Goal: Find specific page/section: Find specific page/section

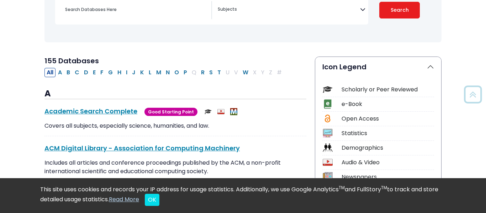
scroll to position [119, 0]
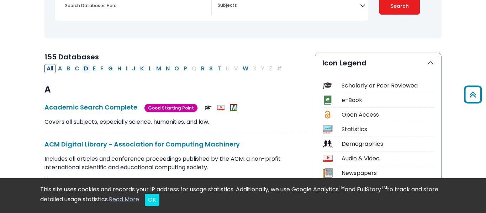
click at [88, 68] on button "D" at bounding box center [86, 68] width 9 height 9
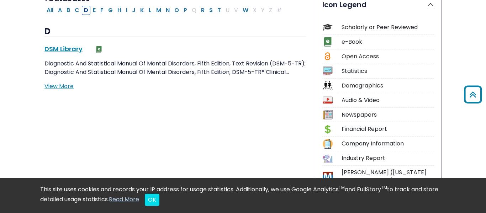
scroll to position [175, 0]
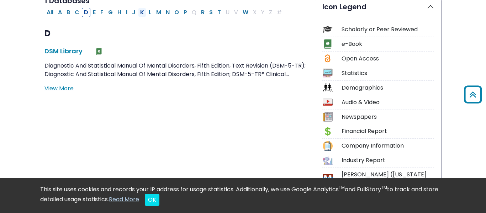
click at [141, 14] on button "K" at bounding box center [142, 12] width 8 height 9
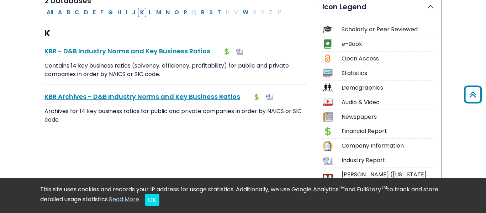
scroll to position [198, 0]
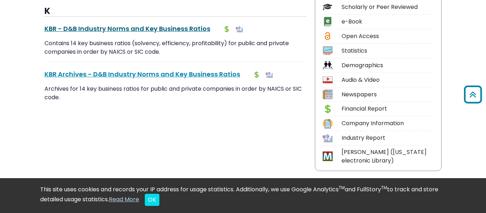
click at [134, 31] on link "KBR - D&B Industry Norms and Key Business Ratios This link opens in a new window" at bounding box center [127, 28] width 166 height 9
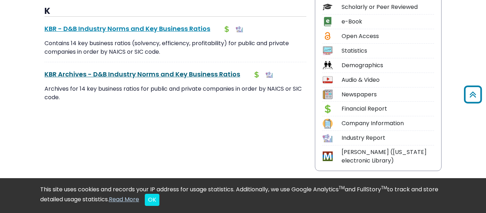
click at [124, 77] on link "KBR Archives - D&B Industry Norms and Key Business Ratios This link opens in a …" at bounding box center [142, 74] width 196 height 9
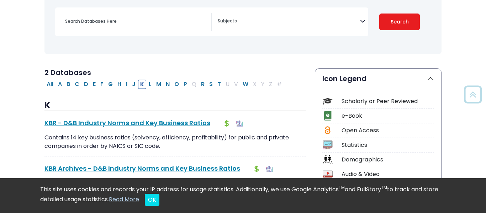
scroll to position [104, 0]
click at [123, 82] on button "H" at bounding box center [119, 83] width 8 height 9
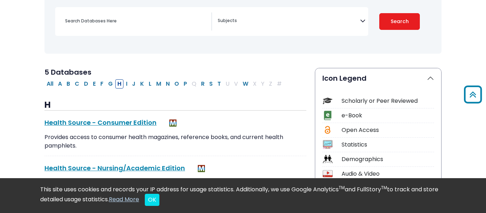
click at [125, 83] on button "I" at bounding box center [127, 83] width 6 height 9
select select "Database Subject Filter"
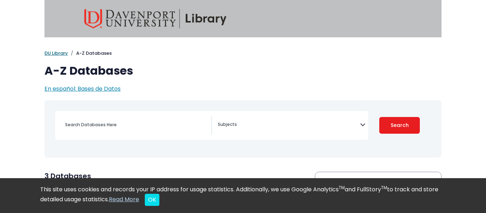
click at [57, 52] on link "DU Library" at bounding box center [55, 53] width 23 height 7
